Goal: Find specific page/section: Find specific page/section

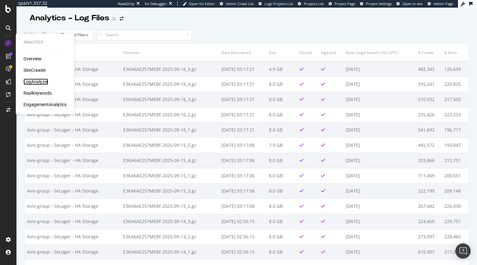
click at [36, 78] on div "LogAnalyzer" at bounding box center [35, 81] width 25 height 6
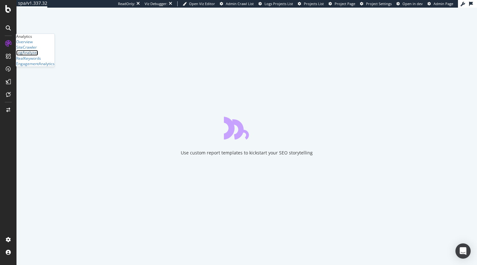
click at [37, 56] on div "LogAnalyzer" at bounding box center [27, 52] width 22 height 5
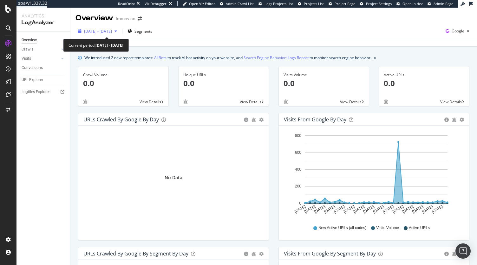
click at [112, 30] on span "2025 Aug. 19th - Sep. 17th" at bounding box center [98, 31] width 28 height 5
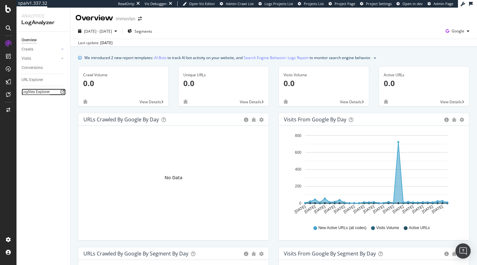
click at [35, 91] on div "Logfiles Explorer" at bounding box center [36, 92] width 28 height 7
